Goal: Task Accomplishment & Management: Manage account settings

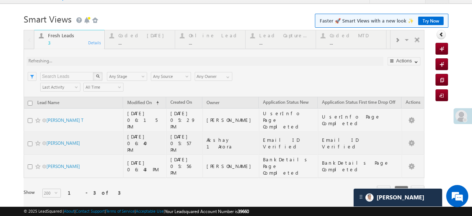
scroll to position [14, 0]
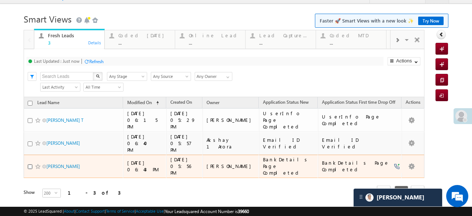
click at [31, 164] on input "checkbox" at bounding box center [30, 166] width 5 height 5
checkbox input "true"
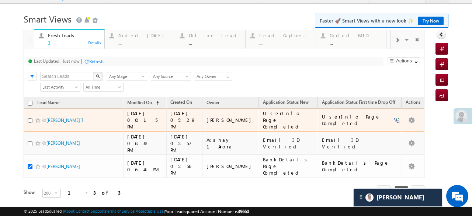
click at [29, 118] on input "checkbox" at bounding box center [30, 120] width 5 height 5
checkbox input "true"
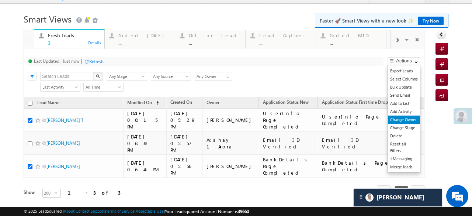
click at [405, 119] on link "Change Owner" at bounding box center [404, 119] width 32 height 8
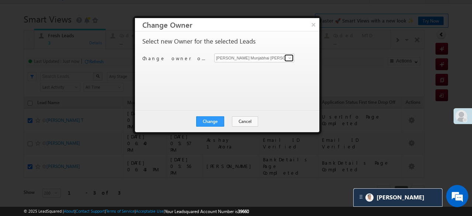
click at [288, 59] on span at bounding box center [290, 58] width 6 height 6
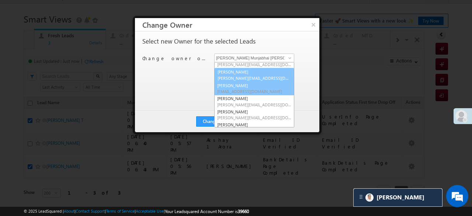
scroll to position [105, 0]
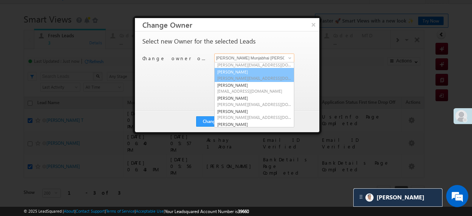
click at [234, 75] on span "Kureshi.1Saddam@angelbroking.com" at bounding box center [254, 78] width 74 height 6
type input "[PERSON_NAME]"
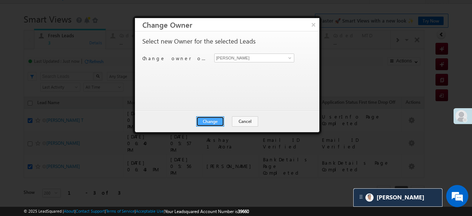
click at [219, 122] on button "Change" at bounding box center [210, 121] width 28 height 10
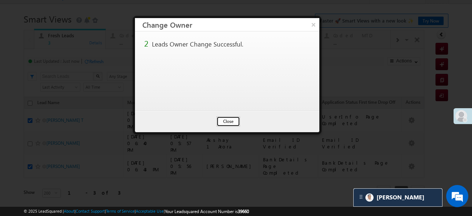
click at [226, 119] on button "Close" at bounding box center [228, 121] width 24 height 10
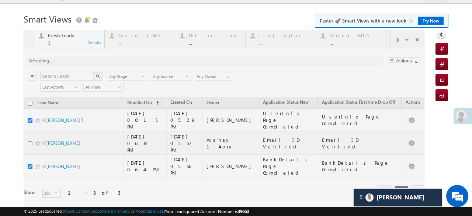
scroll to position [0, 0]
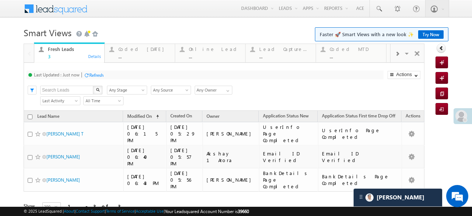
click at [100, 76] on div "Refresh" at bounding box center [96, 75] width 14 height 6
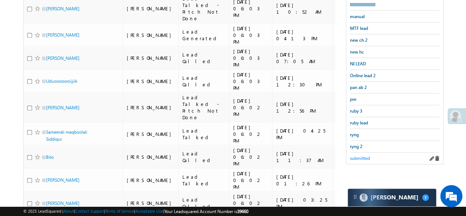
scroll to position [221, 0]
click at [356, 155] on span "submitted" at bounding box center [360, 158] width 20 height 6
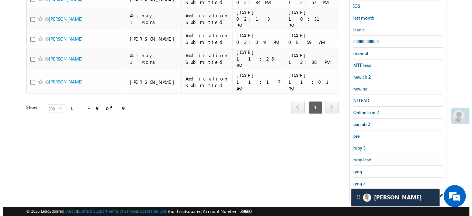
scroll to position [0, 0]
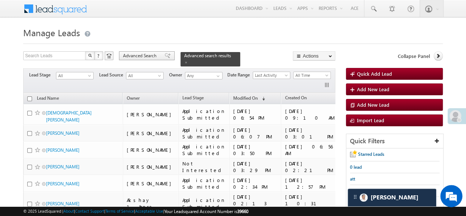
click at [165, 55] on span at bounding box center [168, 55] width 6 height 5
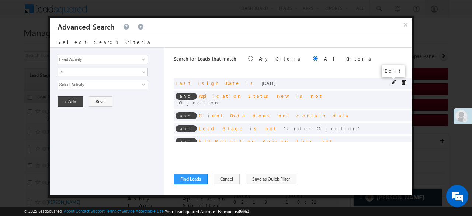
click at [392, 83] on span at bounding box center [394, 82] width 5 height 5
click at [91, 84] on span "[DATE]" at bounding box center [98, 84] width 80 height 7
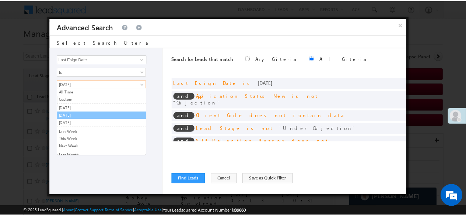
scroll to position [37, 0]
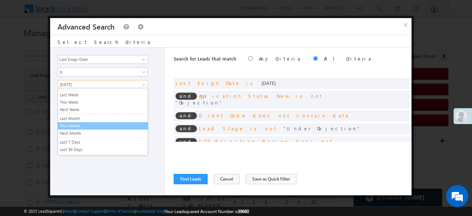
click at [81, 123] on link "This Month" at bounding box center [103, 125] width 90 height 7
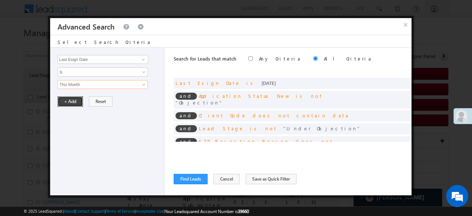
drag, startPoint x: 77, startPoint y: 101, endPoint x: 84, endPoint y: 99, distance: 6.8
click at [77, 101] on button "+ Add" at bounding box center [70, 101] width 25 height 10
click at [189, 174] on button "Find Leads" at bounding box center [191, 179] width 34 height 10
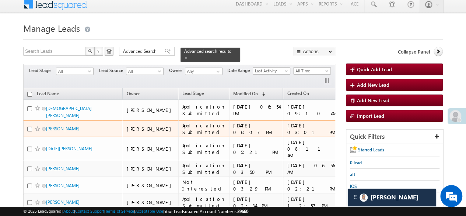
scroll to position [0, 0]
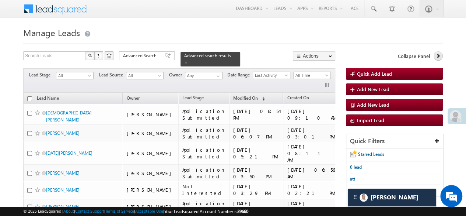
click at [439, 55] on icon at bounding box center [438, 55] width 5 height 5
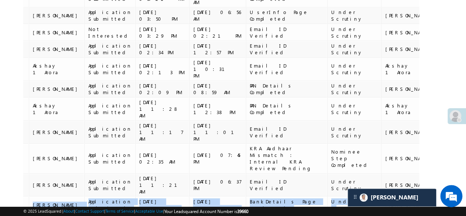
scroll to position [0, 163]
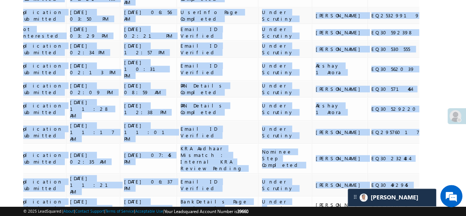
drag, startPoint x: 402, startPoint y: 144, endPoint x: 435, endPoint y: 139, distance: 33.5
click at [435, 139] on div "Search Leads X ? 13 results found Advanced Search Advanced Search Advanced sear…" at bounding box center [233, 79] width 420 height 350
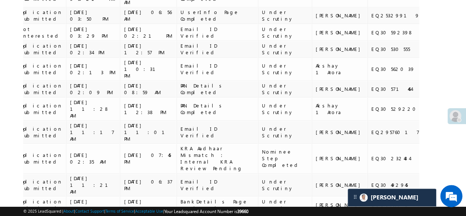
click at [383, 170] on div "Lead Name Owner Lead Stage Modified On (sorted descending) Created On Applicati…" at bounding box center [221, 89] width 396 height 309
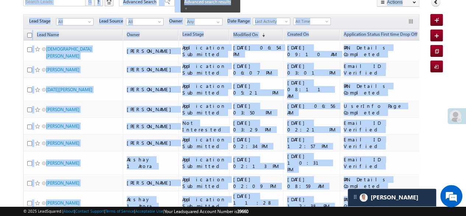
scroll to position [0, 0]
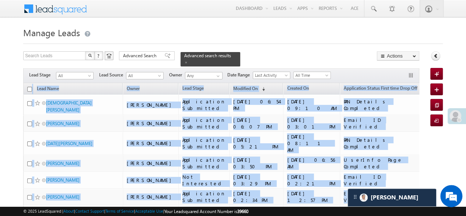
drag, startPoint x: 396, startPoint y: 151, endPoint x: 21, endPoint y: 84, distance: 380.5
copy table "Lead Name Owner Lead Stage Modified On (sorted descending) Created On Applicati…"
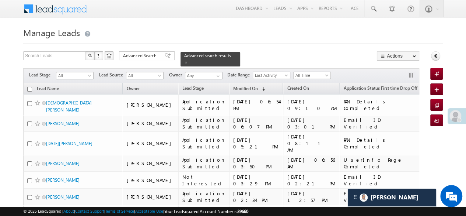
drag, startPoint x: 223, startPoint y: 55, endPoint x: 217, endPoint y: 59, distance: 7.4
click at [188, 60] on span at bounding box center [186, 62] width 4 height 4
